Goal: Check status: Check status

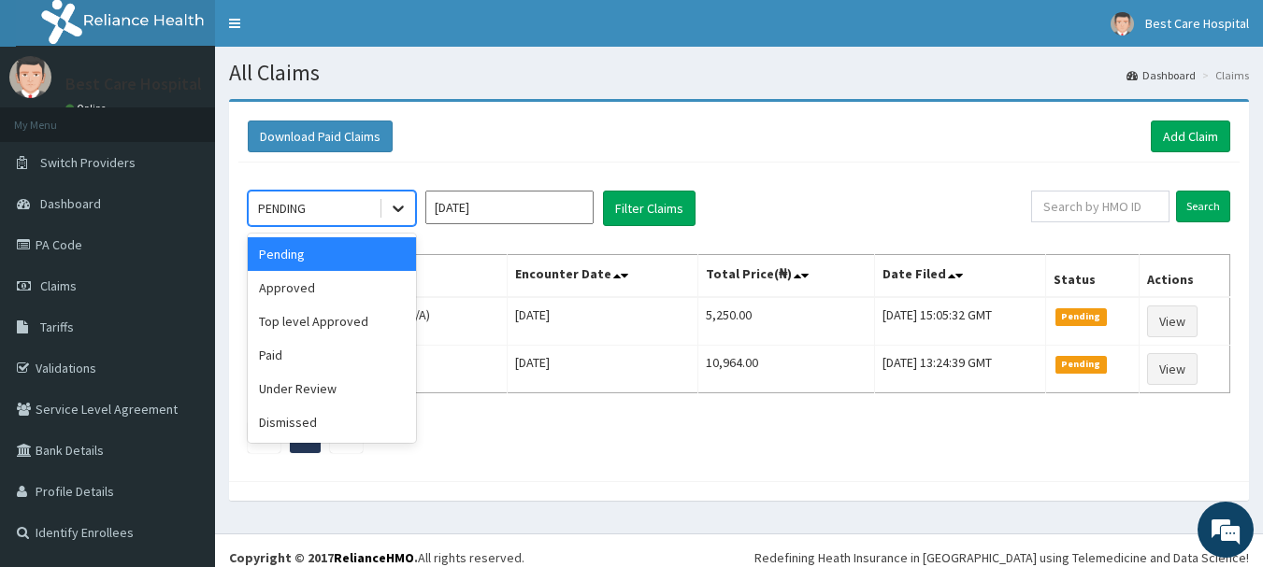
click at [401, 196] on div at bounding box center [398, 209] width 34 height 34
click at [301, 295] on div "Approved" at bounding box center [332, 288] width 168 height 34
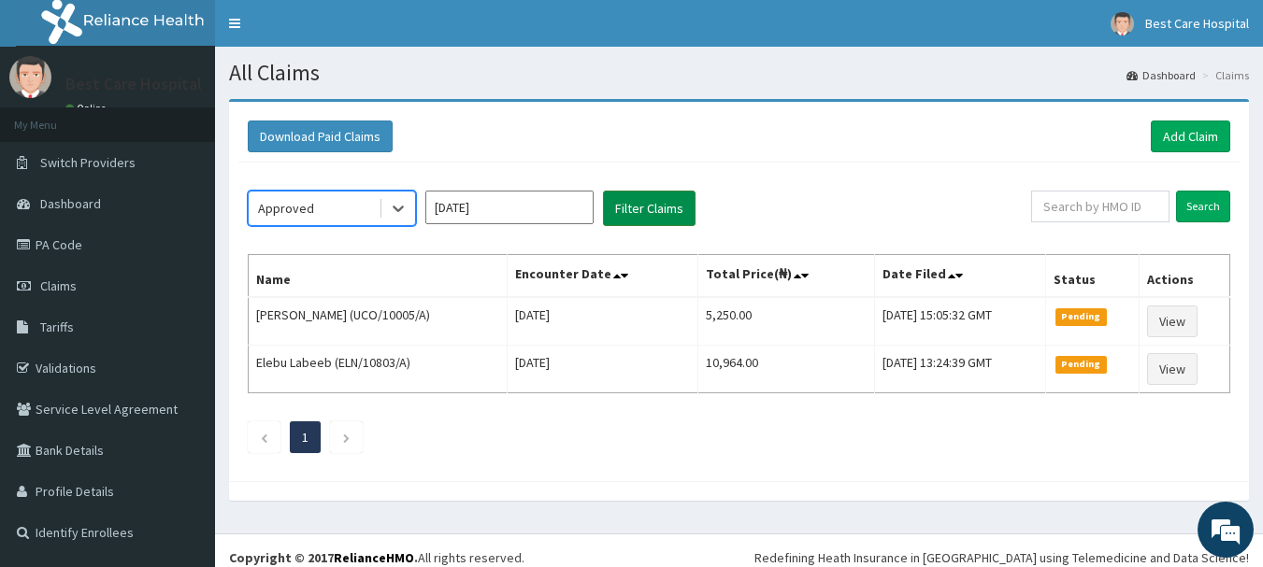
click at [636, 207] on button "Filter Claims" at bounding box center [649, 209] width 93 height 36
click at [643, 201] on button "Filter Claims" at bounding box center [649, 209] width 93 height 36
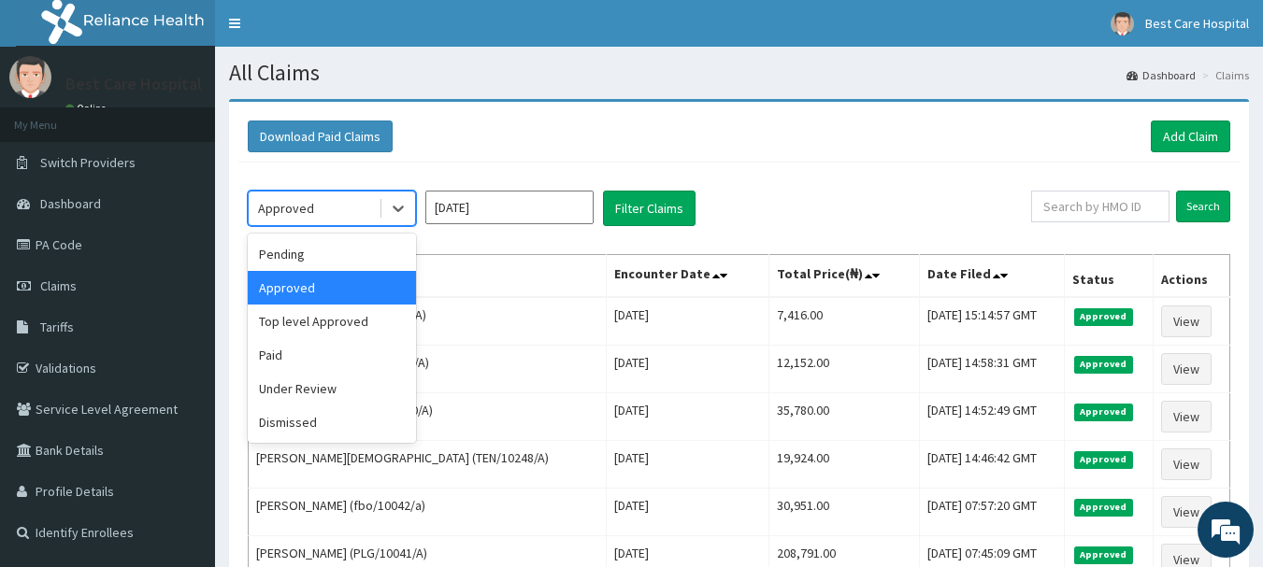
click at [371, 205] on div "Approved" at bounding box center [314, 208] width 130 height 30
click at [319, 237] on div "Pending" at bounding box center [332, 254] width 168 height 34
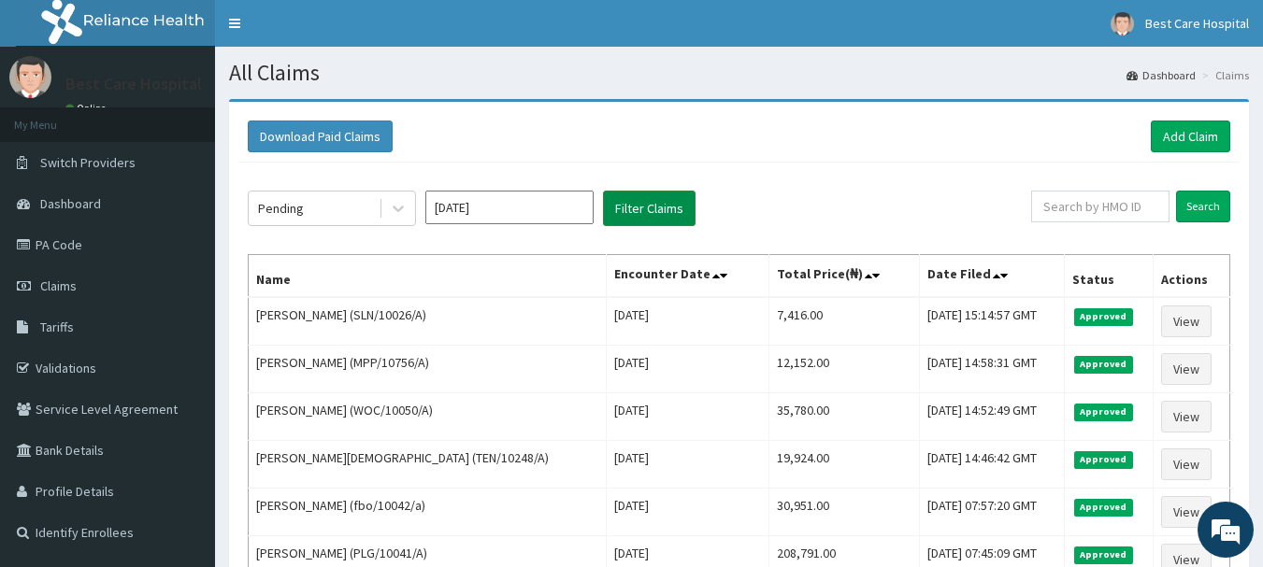
click at [630, 193] on button "Filter Claims" at bounding box center [649, 209] width 93 height 36
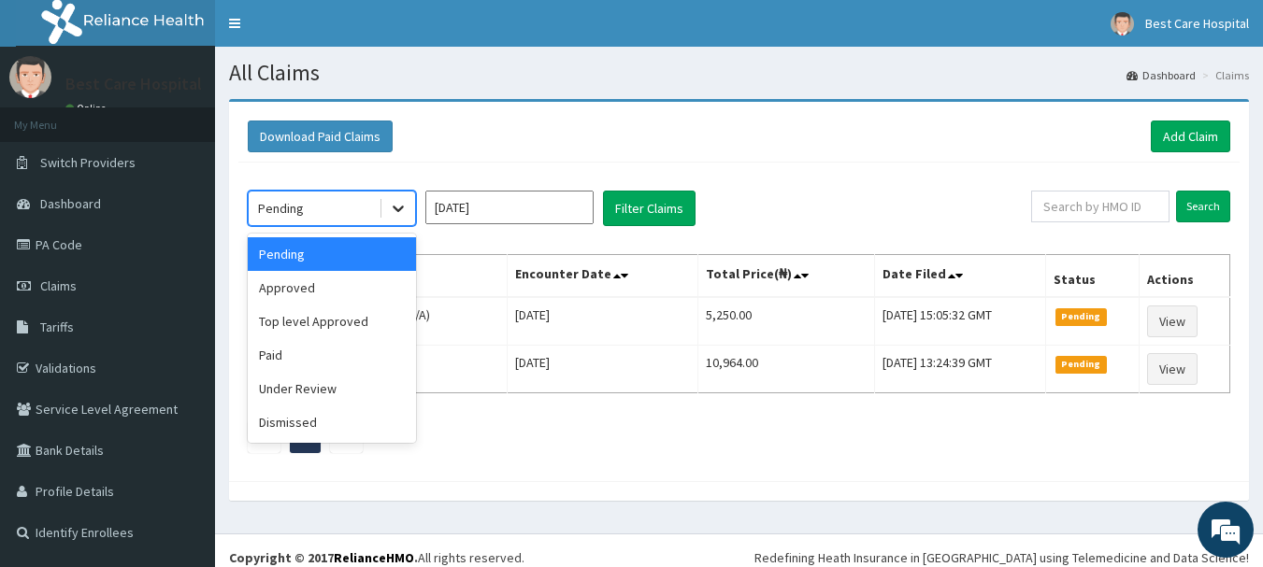
click at [404, 213] on icon at bounding box center [398, 208] width 19 height 19
click at [354, 290] on div "Approved" at bounding box center [332, 288] width 168 height 34
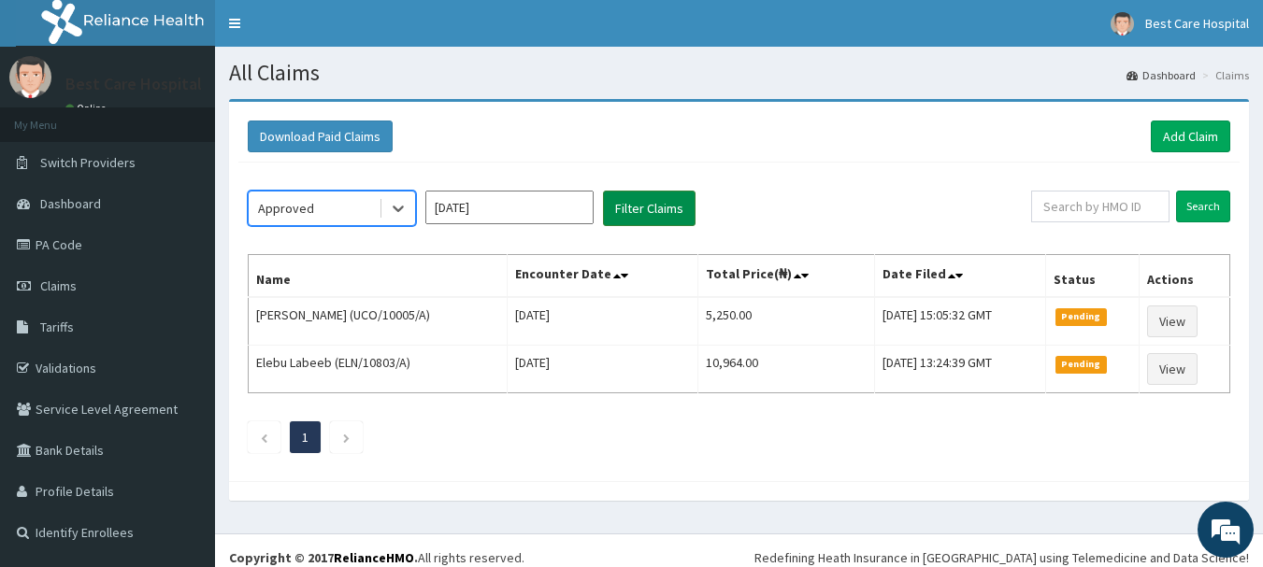
click at [650, 211] on button "Filter Claims" at bounding box center [649, 209] width 93 height 36
click at [640, 195] on button "Filter Claims" at bounding box center [649, 209] width 93 height 36
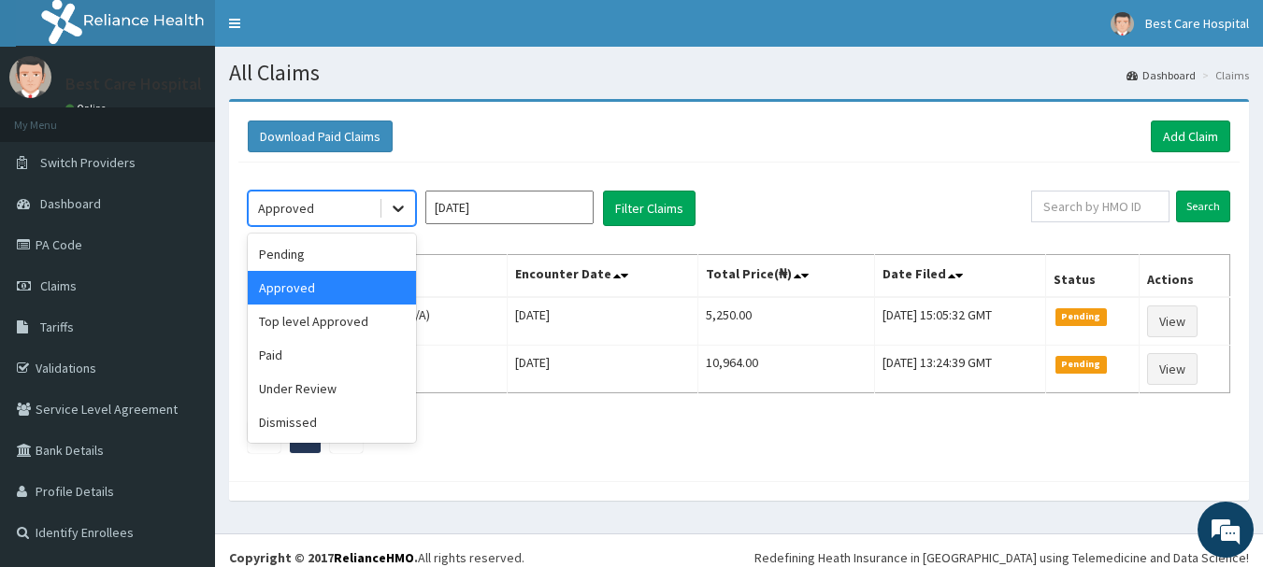
click at [401, 208] on icon at bounding box center [398, 210] width 11 height 7
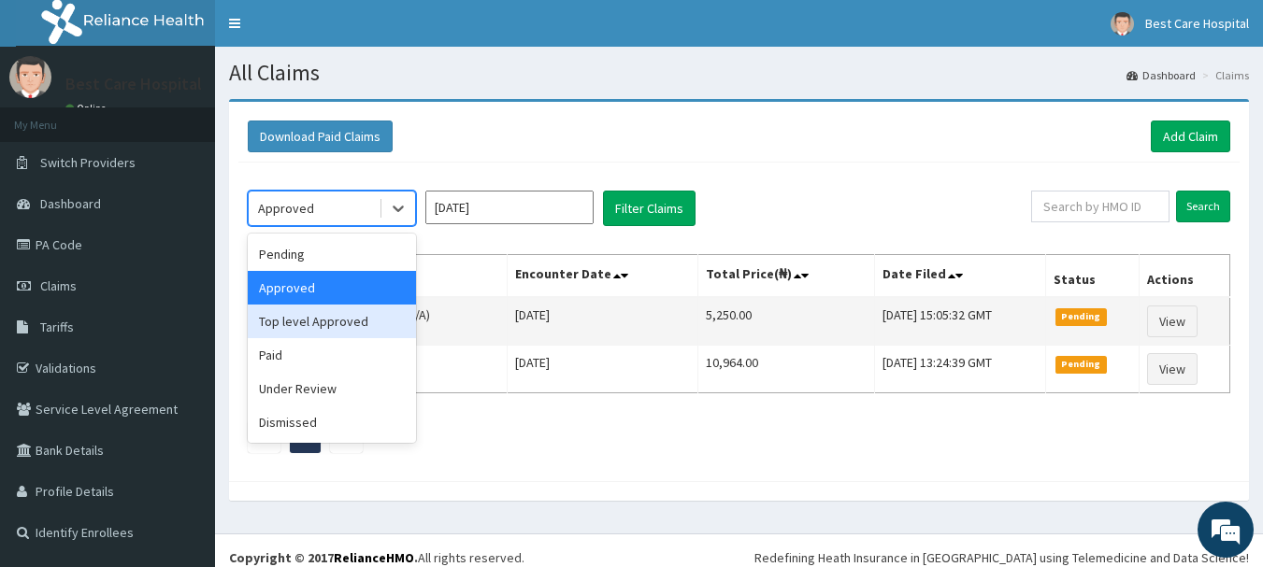
click at [378, 315] on div "Top level Approved" at bounding box center [332, 322] width 168 height 34
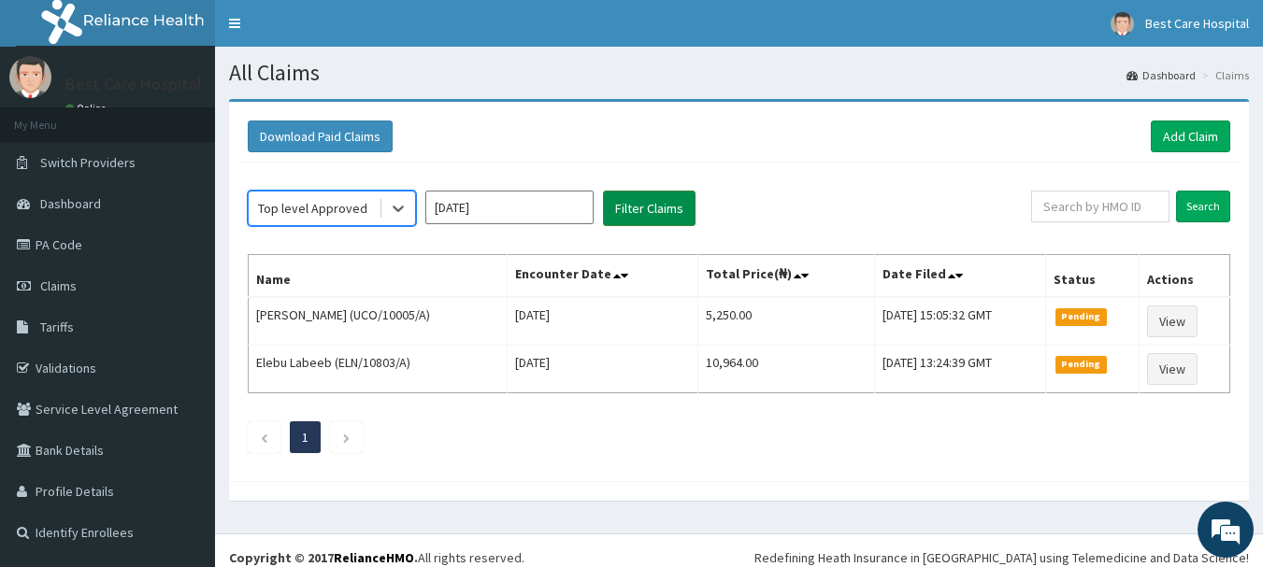
click at [633, 198] on button "Filter Claims" at bounding box center [649, 209] width 93 height 36
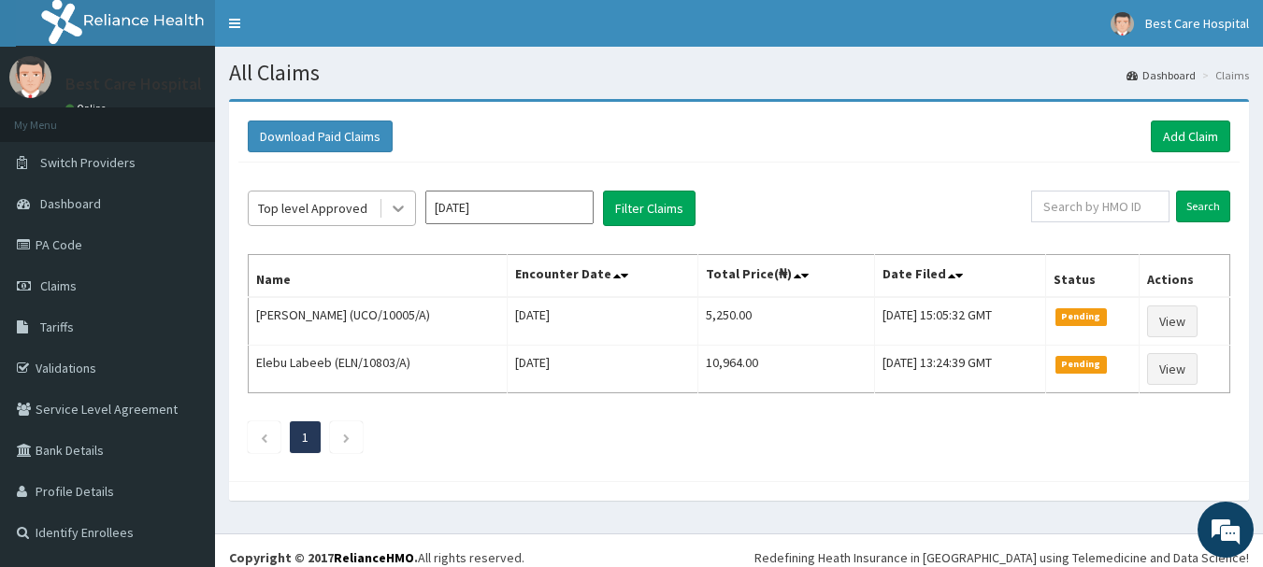
click at [396, 207] on icon at bounding box center [398, 208] width 19 height 19
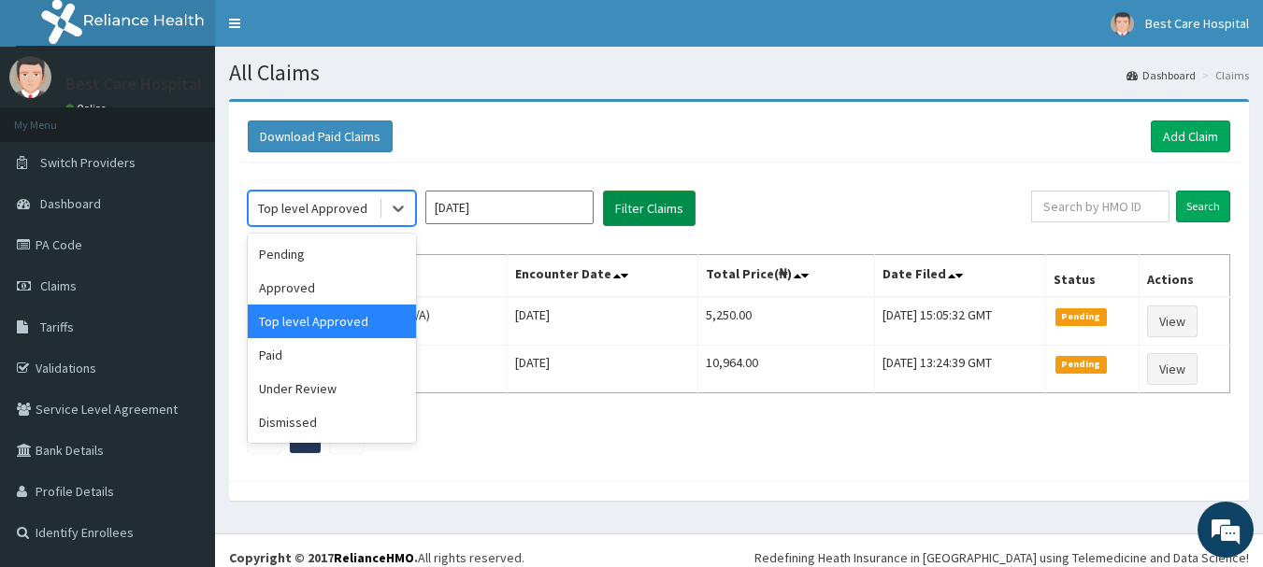
click at [631, 211] on button "Filter Claims" at bounding box center [649, 209] width 93 height 36
click at [398, 209] on icon at bounding box center [398, 208] width 19 height 19
click at [335, 384] on div "Under Review" at bounding box center [332, 389] width 168 height 34
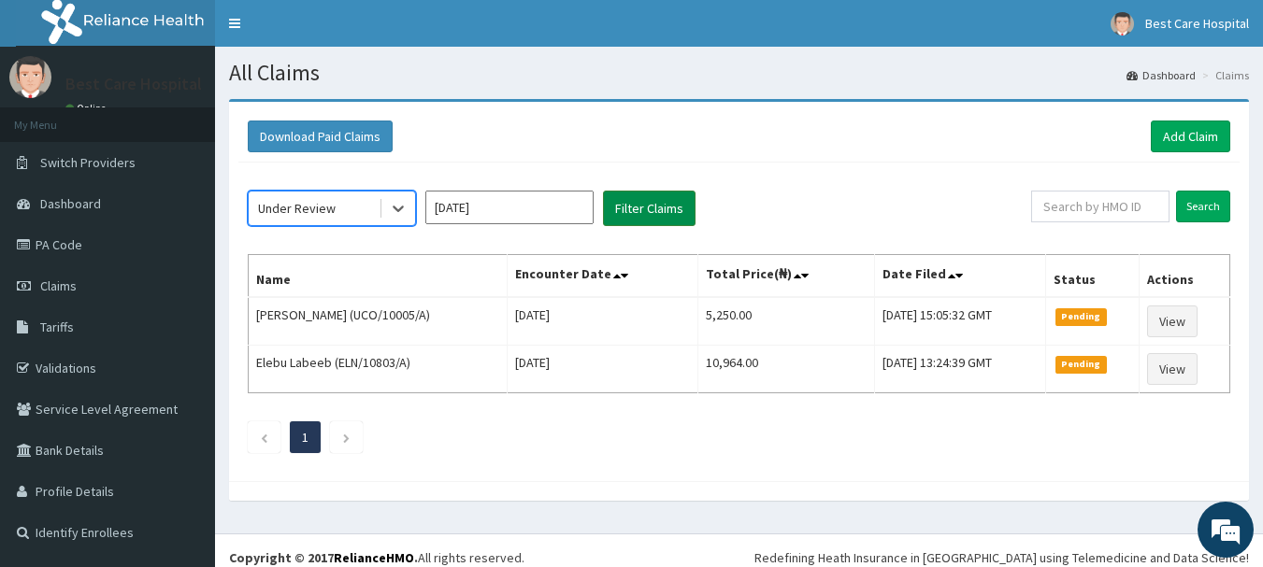
click at [628, 199] on button "Filter Claims" at bounding box center [649, 209] width 93 height 36
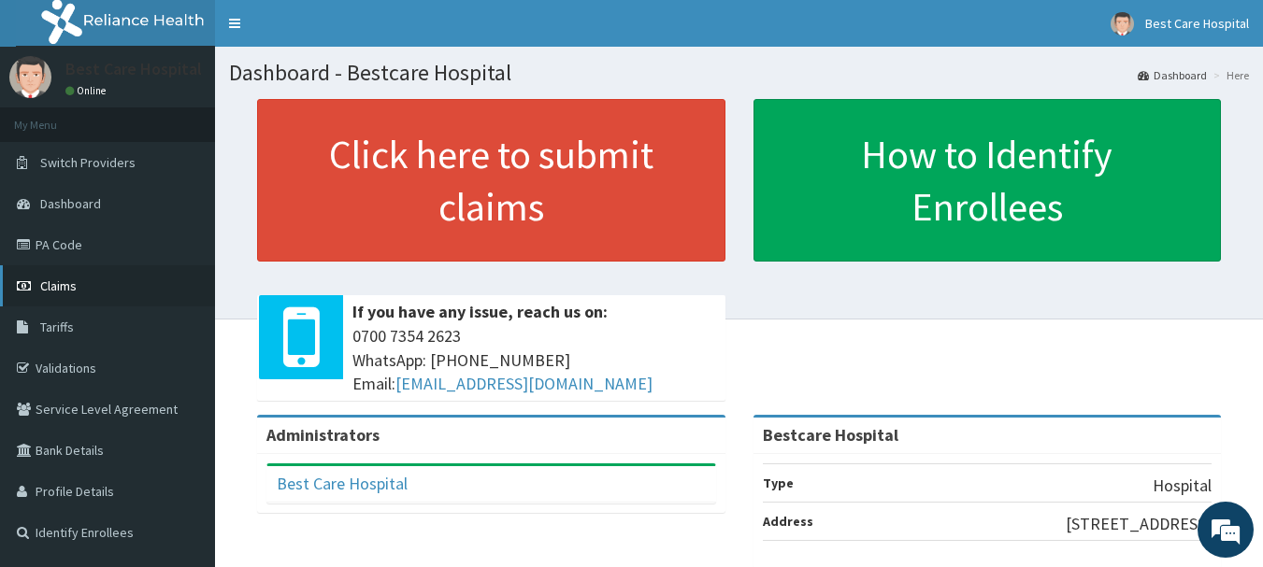
click at [52, 284] on span "Claims" at bounding box center [58, 286] width 36 height 17
